Goal: Use online tool/utility: Utilize a website feature to perform a specific function

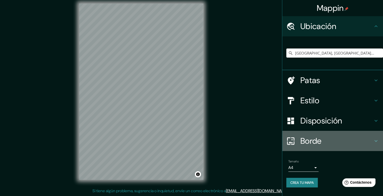
click at [330, 144] on h4 "Borde" at bounding box center [337, 141] width 73 height 10
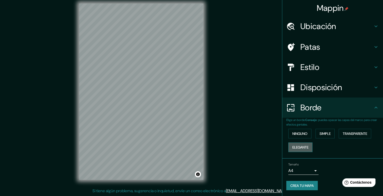
click at [308, 146] on font "Elegante" at bounding box center [301, 147] width 16 height 5
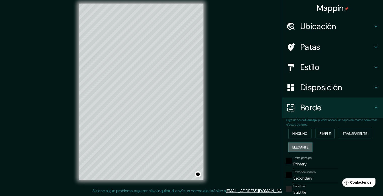
click at [308, 146] on button "Elegante" at bounding box center [301, 147] width 24 height 10
type input "198"
type input "40"
type input "20"
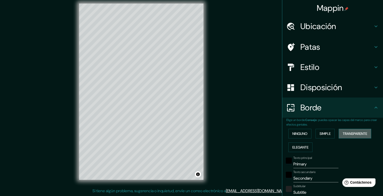
click at [340, 130] on button "Transparente" at bounding box center [355, 134] width 33 height 10
click at [327, 133] on font "Simple" at bounding box center [325, 133] width 11 height 5
click at [301, 134] on font "Ninguno" at bounding box center [300, 133] width 15 height 5
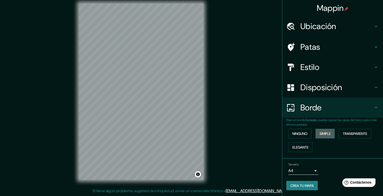
click at [320, 132] on button "Simple" at bounding box center [325, 134] width 19 height 10
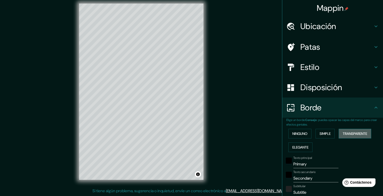
click at [349, 130] on font "Transparente" at bounding box center [355, 133] width 24 height 7
click at [304, 144] on font "Elegante" at bounding box center [301, 147] width 16 height 7
click at [326, 134] on font "Simple" at bounding box center [325, 133] width 11 height 5
click at [300, 135] on font "Ninguno" at bounding box center [300, 133] width 15 height 5
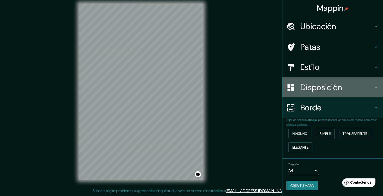
click at [349, 84] on h4 "Disposición" at bounding box center [337, 87] width 73 height 10
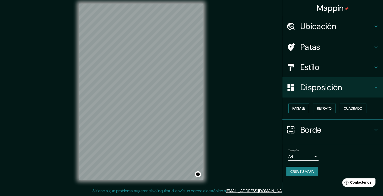
click at [303, 106] on font "Paisaje" at bounding box center [299, 108] width 13 height 5
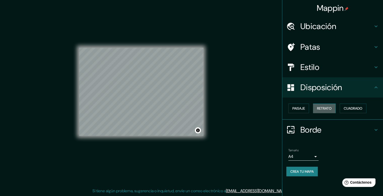
click at [321, 108] on font "Retrato" at bounding box center [324, 108] width 15 height 5
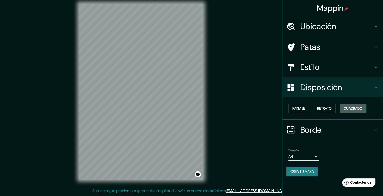
click at [352, 106] on font "Cuadrado" at bounding box center [353, 108] width 19 height 5
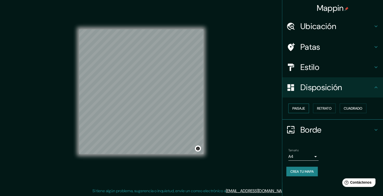
click at [305, 107] on font "Paisaje" at bounding box center [299, 108] width 13 height 5
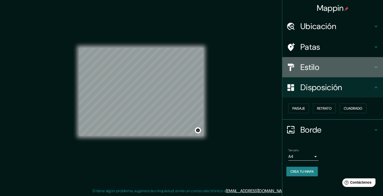
click at [345, 64] on h4 "Estilo" at bounding box center [337, 67] width 73 height 10
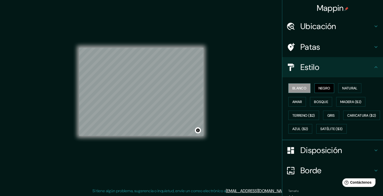
click at [321, 87] on font "Negro" at bounding box center [325, 88] width 12 height 5
click at [343, 87] on font "Natural" at bounding box center [350, 88] width 15 height 5
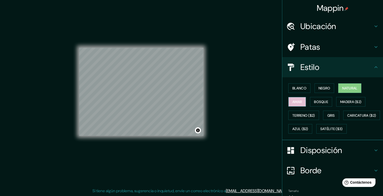
click at [295, 103] on font "Amar" at bounding box center [298, 101] width 10 height 5
click at [317, 99] on font "Bosque" at bounding box center [321, 101] width 14 height 5
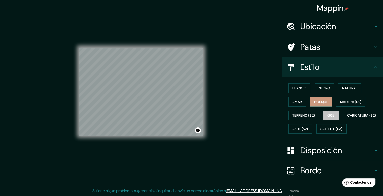
click at [328, 113] on font "Gris" at bounding box center [332, 115] width 8 height 5
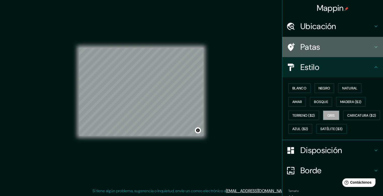
click at [356, 48] on h4 "Patas" at bounding box center [337, 47] width 73 height 10
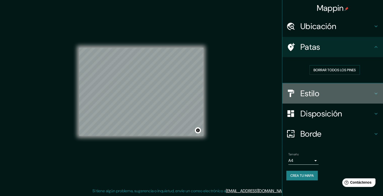
click at [328, 89] on h4 "Estilo" at bounding box center [337, 93] width 73 height 10
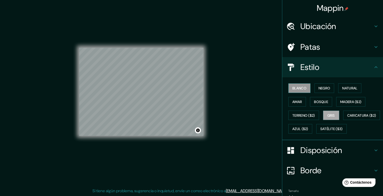
click at [298, 89] on font "Blanco" at bounding box center [300, 88] width 14 height 5
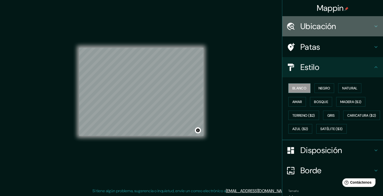
click at [335, 27] on h4 "Ubicación" at bounding box center [337, 26] width 73 height 10
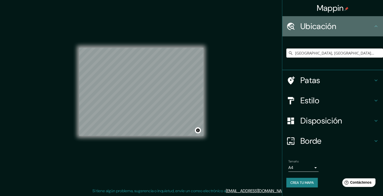
click at [346, 25] on h4 "Ubicación" at bounding box center [337, 26] width 73 height 10
